Goal: Task Accomplishment & Management: Manage account settings

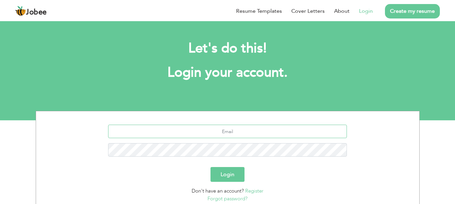
click at [211, 130] on input "text" at bounding box center [227, 131] width 239 height 13
type input "[EMAIL_ADDRESS][DOMAIN_NAME]"
click at [235, 174] on button "Login" at bounding box center [228, 174] width 34 height 15
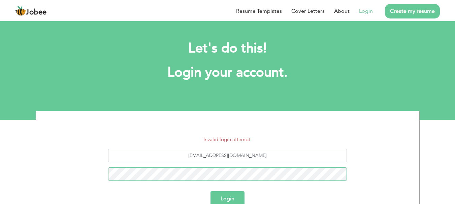
click at [211, 192] on button "Login" at bounding box center [228, 199] width 34 height 15
click at [286, 147] on form "Invalid login attempt. [EMAIL_ADDRESS][DOMAIN_NAME] Login Don't have an account…" at bounding box center [227, 181] width 373 height 91
click at [276, 156] on input "[EMAIL_ADDRESS][DOMAIN_NAME]" at bounding box center [227, 155] width 239 height 13
type input "h"
